Goal: Task Accomplishment & Management: Complete application form

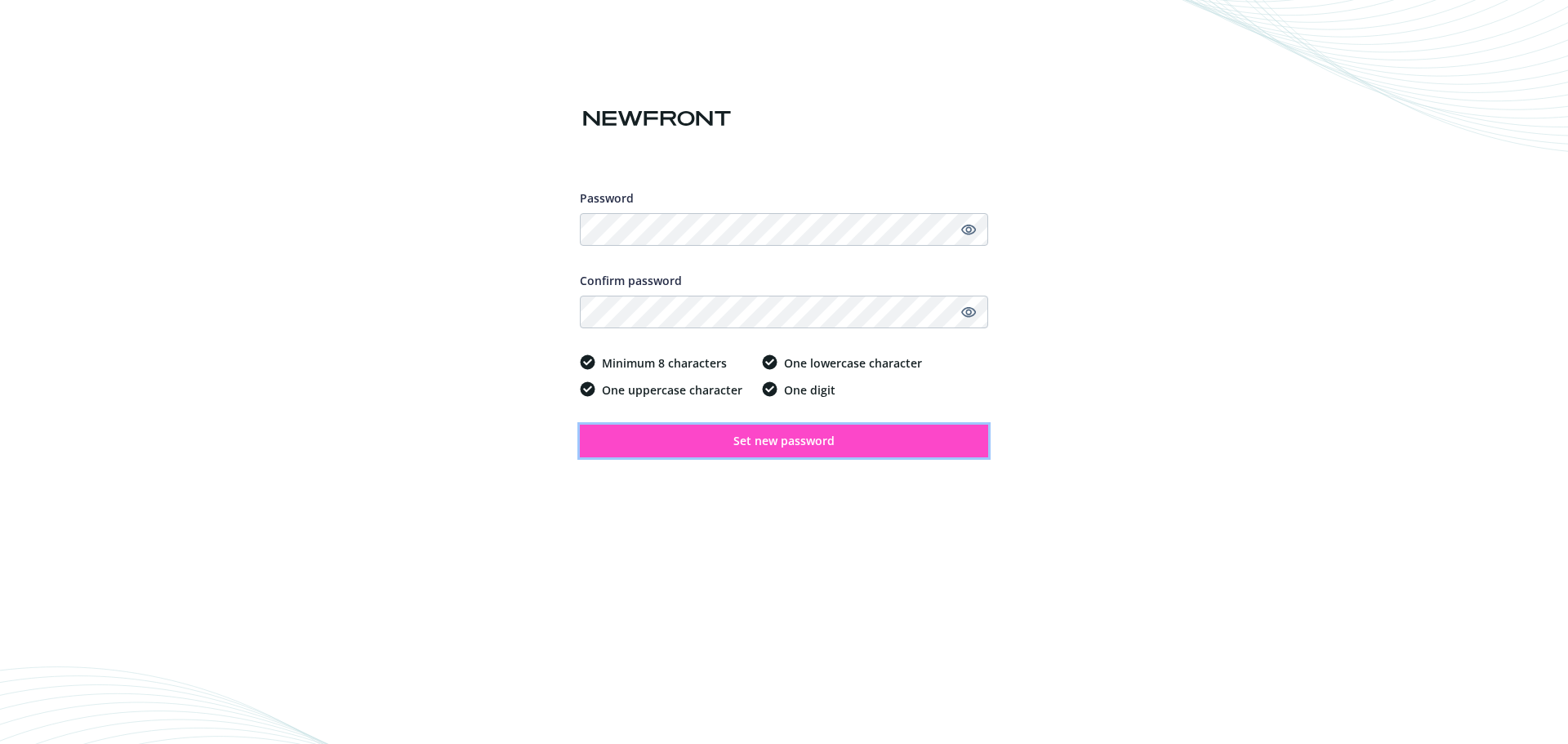
click at [758, 435] on span "Set new password" at bounding box center [784, 441] width 101 height 16
